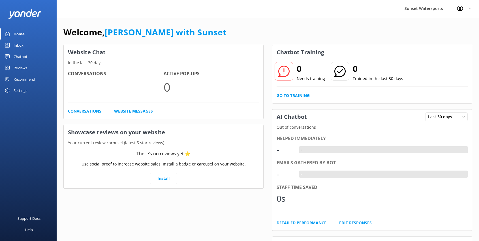
click at [17, 41] on div "Inbox" at bounding box center [19, 45] width 10 height 11
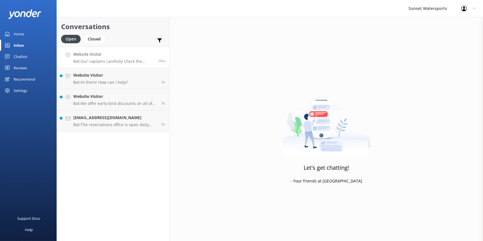
click at [132, 57] on h4 "Website Visitor" at bounding box center [113, 54] width 81 height 6
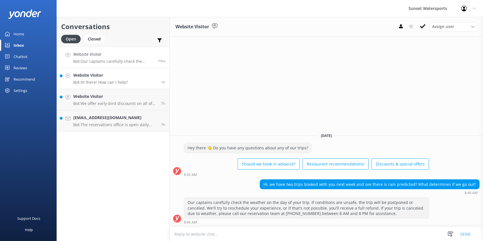
click at [107, 79] on div "Website Visitor Bot: Hi there! How can I help?" at bounding box center [100, 78] width 55 height 12
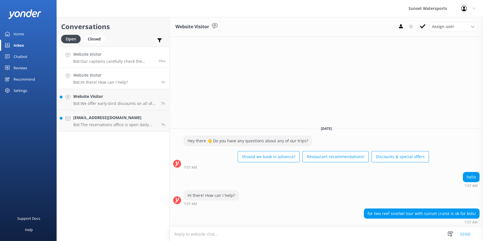
click at [112, 54] on h4 "Website Visitor" at bounding box center [113, 54] width 81 height 6
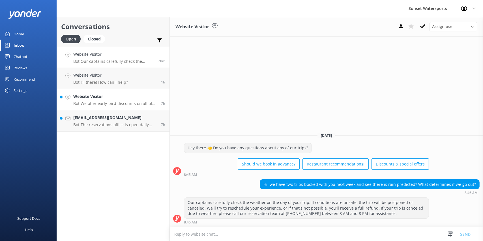
click at [110, 99] on h4 "Website Visitor" at bounding box center [114, 96] width 83 height 6
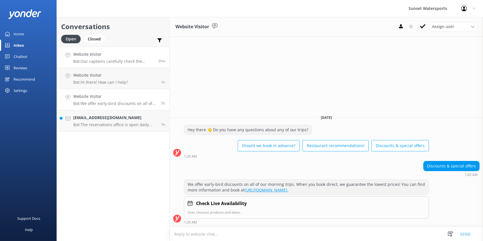
click at [120, 56] on h4 "Website Visitor" at bounding box center [113, 54] width 81 height 6
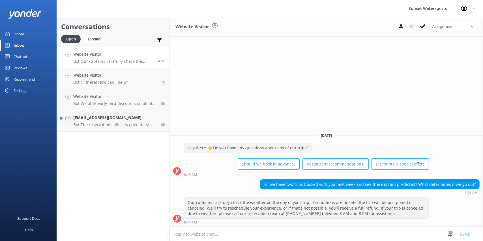
click at [84, 213] on div "Conversations Open Closed Important Assigned to me Unassigned Website Visitor B…" at bounding box center [113, 129] width 113 height 224
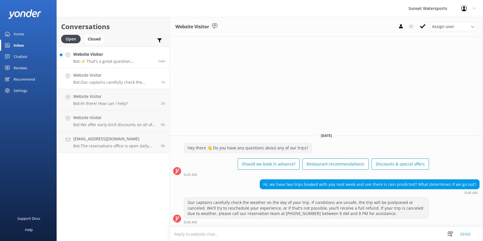
click at [67, 54] on use at bounding box center [67, 55] width 5 height 5
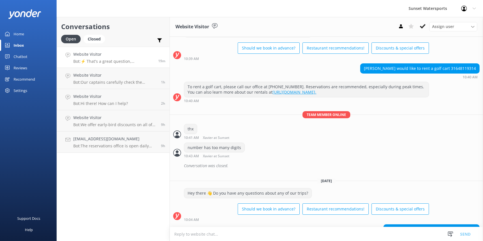
scroll to position [3318, 0]
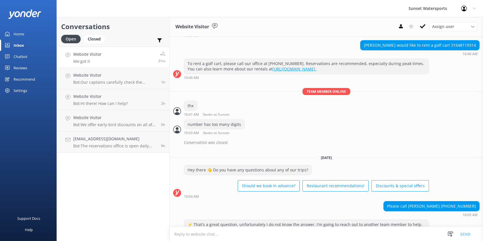
scroll to position [3318, 0]
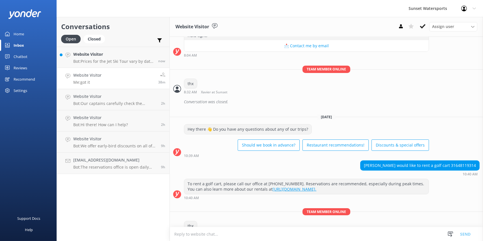
scroll to position [3318, 0]
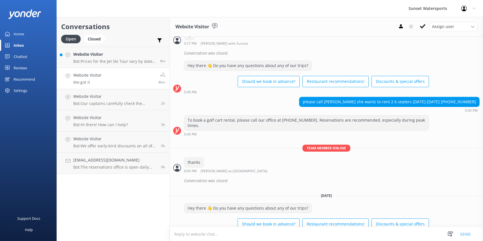
scroll to position [3318, 0]
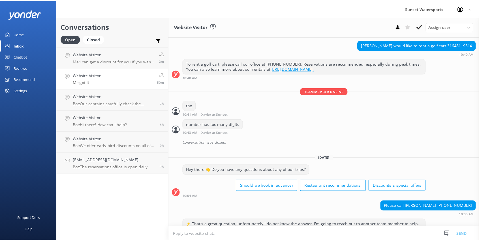
scroll to position [3318, 0]
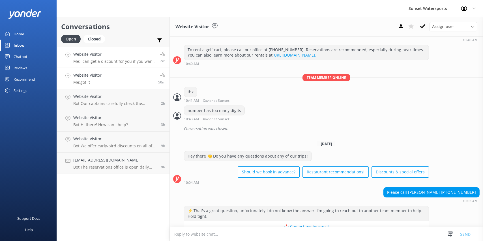
click at [97, 53] on h4 "Website Visitor" at bounding box center [114, 54] width 83 height 6
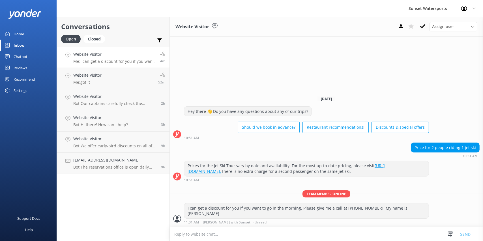
click at [19, 35] on div "Home" at bounding box center [19, 33] width 10 height 11
